Goal: Task Accomplishment & Management: Use online tool/utility

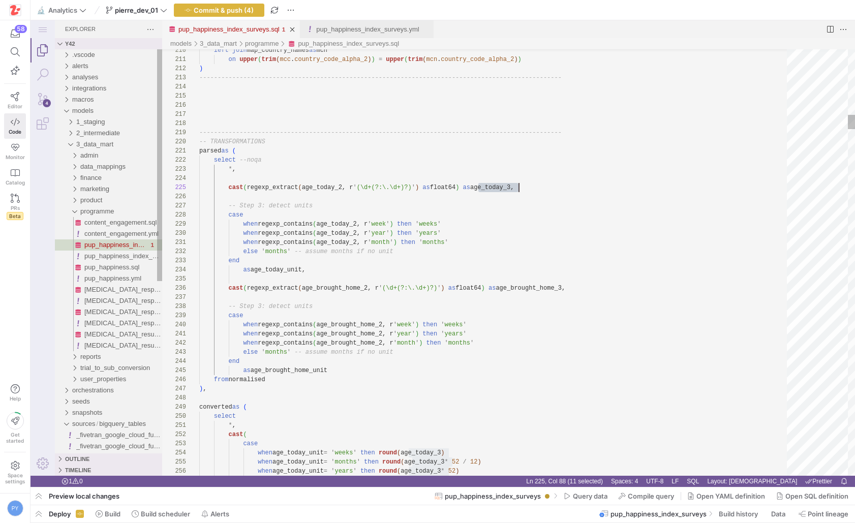
scroll to position [37, 320]
